Goal: Task Accomplishment & Management: Manage account settings

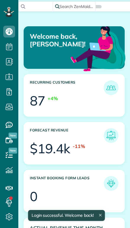
scroll to position [42, 94]
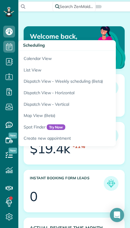
click at [28, 59] on link "Calendar View" at bounding box center [91, 58] width 147 height 14
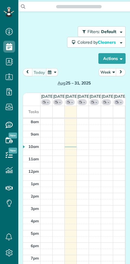
scroll to position [3, 3]
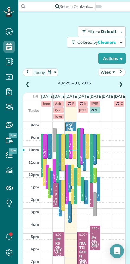
click at [107, 73] on button "Week" at bounding box center [107, 72] width 18 height 8
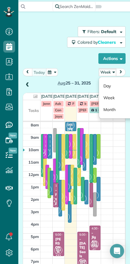
click at [105, 84] on link "Day" at bounding box center [122, 86] width 47 height 12
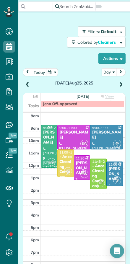
click at [37, 70] on button "today" at bounding box center [39, 72] width 15 height 8
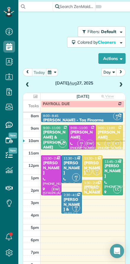
click at [81, 139] on div at bounding box center [81, 137] width 27 height 24
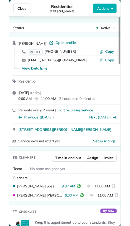
scroll to position [264, 18]
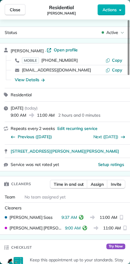
click at [14, 8] on span "Close" at bounding box center [15, 10] width 11 height 6
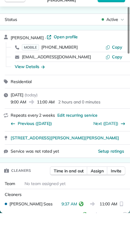
scroll to position [239, 18]
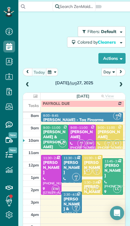
click at [78, 126] on div at bounding box center [81, 137] width 27 height 24
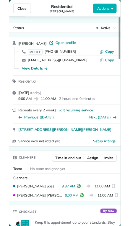
scroll to position [264, 18]
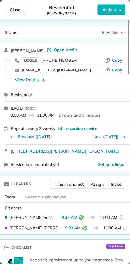
click at [15, 9] on span "Close" at bounding box center [15, 10] width 11 height 6
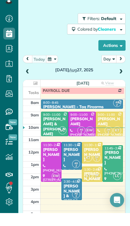
scroll to position [239, 18]
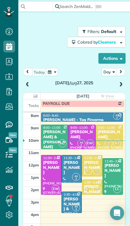
click at [110, 141] on span "JW" at bounding box center [108, 142] width 4 height 3
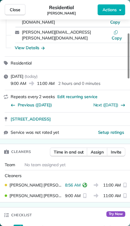
scroll to position [65, 0]
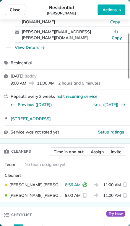
click at [66, 192] on span "9:00 AM" at bounding box center [73, 195] width 16 height 6
click at [13, 192] on span "Karrie Timm" at bounding box center [35, 195] width 53 height 6
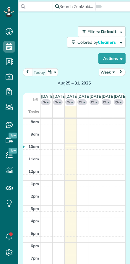
scroll to position [3, 3]
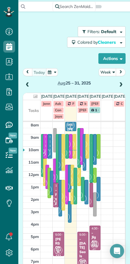
click at [106, 74] on button "Week" at bounding box center [107, 72] width 18 height 8
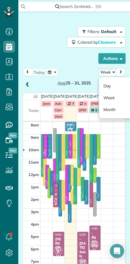
click at [105, 86] on link "Day" at bounding box center [122, 86] width 47 height 12
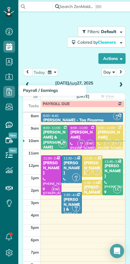
click at [10, 92] on icon at bounding box center [9, 92] width 12 height 12
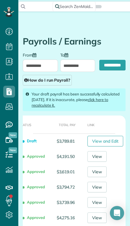
scroll to position [0, 133]
click at [112, 141] on link "View and Edit" at bounding box center [105, 141] width 36 height 11
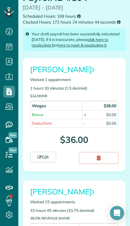
scroll to position [79, 0]
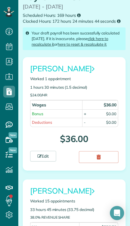
click at [93, 155] on link at bounding box center [98, 157] width 39 height 12
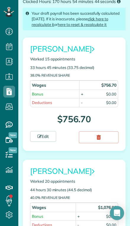
scroll to position [70, 0]
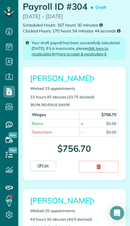
click at [92, 75] on icon at bounding box center [93, 79] width 3 height 8
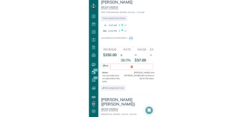
scroll to position [130, 18]
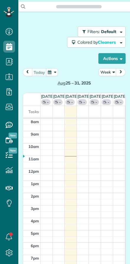
scroll to position [3, 3]
